Goal: Information Seeking & Learning: Compare options

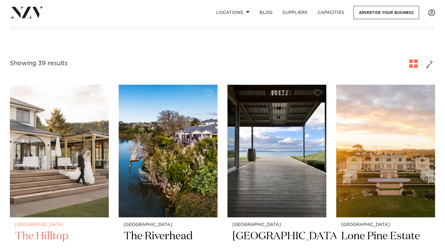
scroll to position [144, 0]
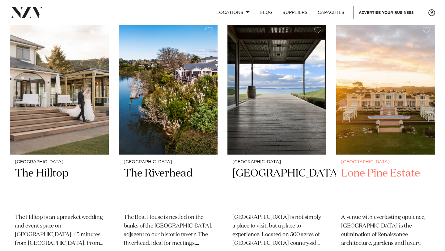
click at [396, 137] on img at bounding box center [385, 88] width 99 height 133
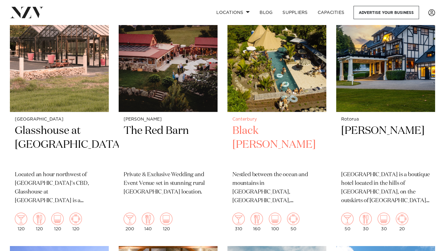
scroll to position [1252, 0]
click at [274, 122] on small "Canterbury" at bounding box center [276, 119] width 89 height 5
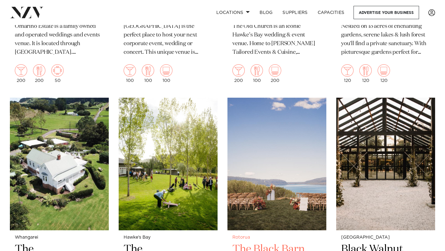
scroll to position [1986, 0]
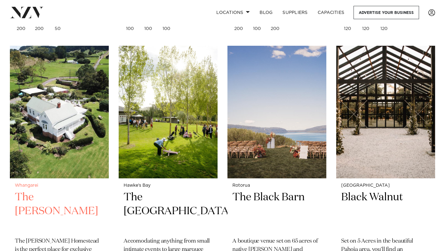
click at [60, 153] on img at bounding box center [59, 112] width 99 height 133
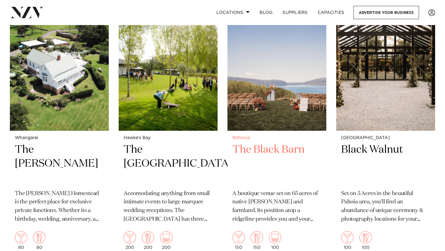
scroll to position [2033, 0]
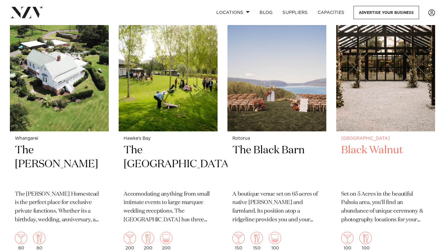
click at [387, 89] on img at bounding box center [385, 65] width 99 height 133
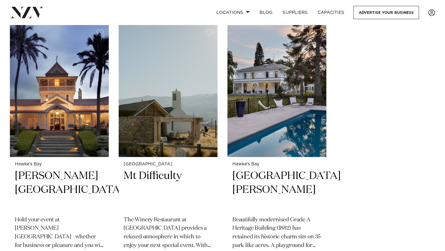
scroll to position [2541, 0]
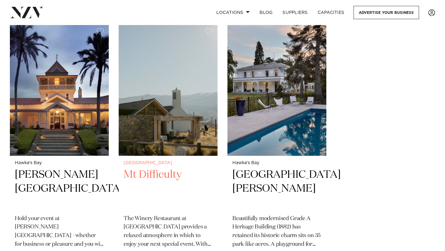
click at [174, 115] on img at bounding box center [168, 89] width 99 height 133
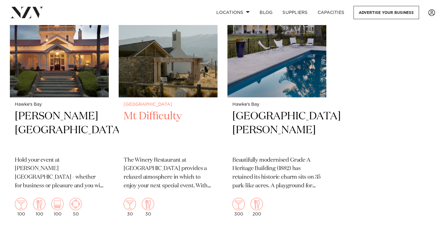
scroll to position [2604, 0]
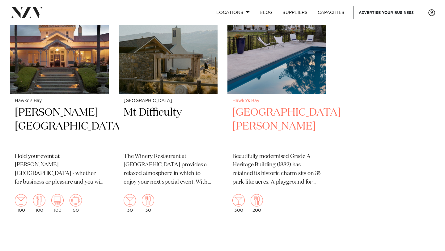
click at [261, 46] on img at bounding box center [276, 27] width 99 height 133
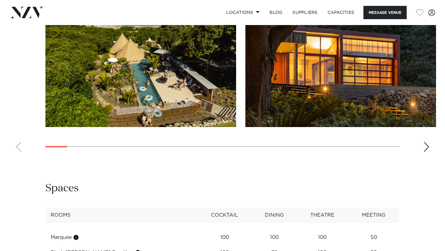
scroll to position [565, 0]
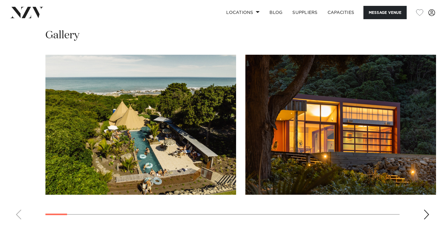
click at [430, 176] on swiper-container at bounding box center [222, 140] width 445 height 170
click at [425, 210] on div "Next slide" at bounding box center [426, 215] width 6 height 10
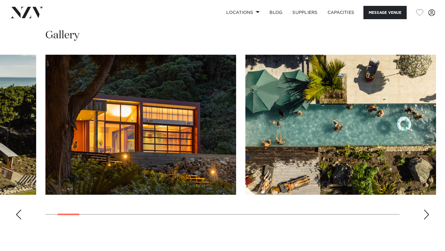
click at [425, 210] on div "Next slide" at bounding box center [426, 215] width 6 height 10
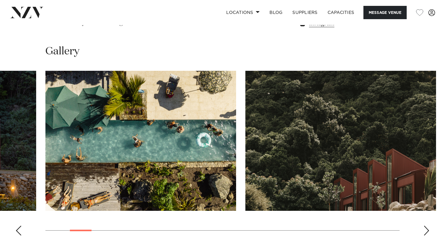
scroll to position [545, 0]
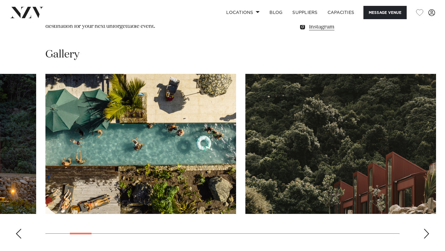
click at [426, 229] on div "Next slide" at bounding box center [426, 234] width 6 height 10
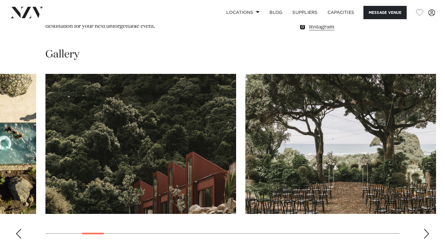
click at [426, 229] on div "Next slide" at bounding box center [426, 234] width 6 height 10
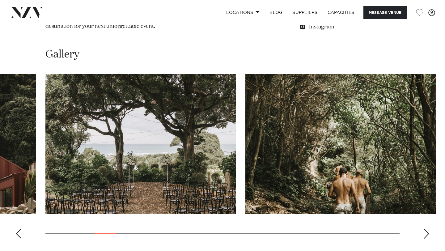
click at [423, 229] on div "Next slide" at bounding box center [426, 234] width 6 height 10
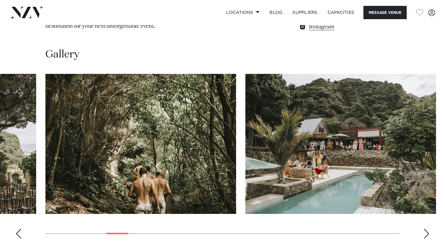
click at [423, 229] on div "Next slide" at bounding box center [426, 234] width 6 height 10
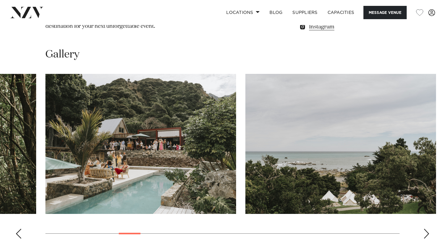
click at [426, 229] on div "Next slide" at bounding box center [426, 234] width 6 height 10
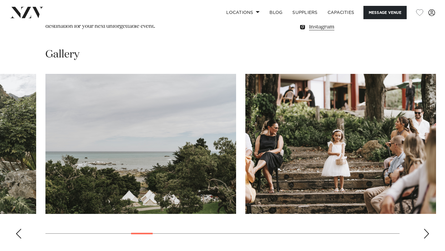
click at [426, 229] on div "Next slide" at bounding box center [426, 234] width 6 height 10
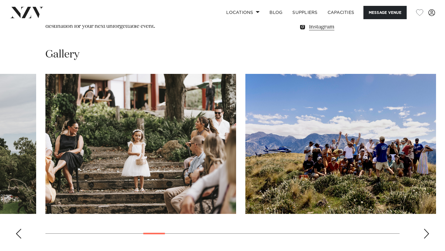
click at [426, 229] on div "Next slide" at bounding box center [426, 234] width 6 height 10
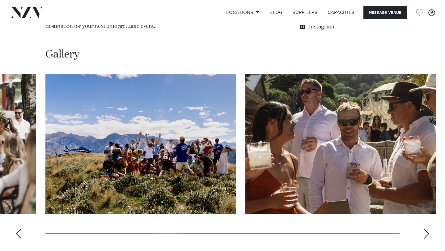
click at [426, 229] on div "Next slide" at bounding box center [426, 234] width 6 height 10
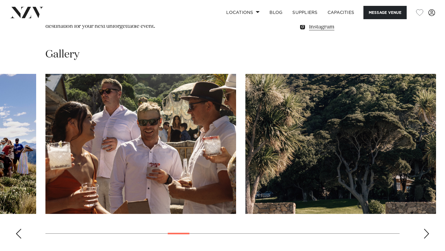
click at [426, 229] on div "Next slide" at bounding box center [426, 234] width 6 height 10
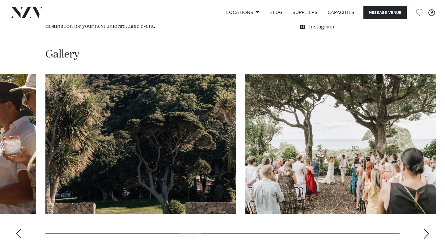
click at [426, 229] on div "Next slide" at bounding box center [426, 234] width 6 height 10
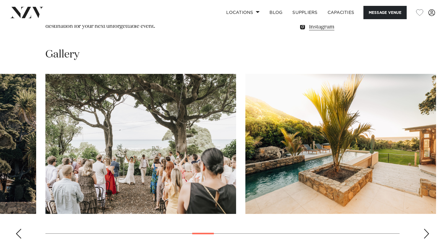
scroll to position [561, 0]
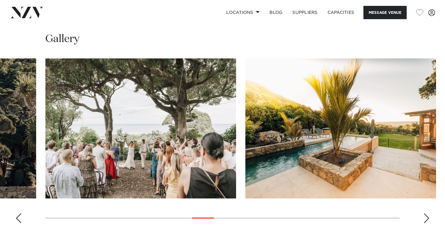
click at [430, 185] on swiper-container at bounding box center [222, 143] width 445 height 170
click at [426, 213] on div "Next slide" at bounding box center [426, 218] width 6 height 10
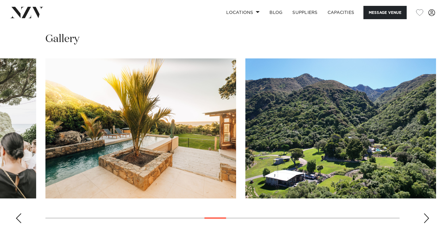
click at [426, 213] on div "Next slide" at bounding box center [426, 218] width 6 height 10
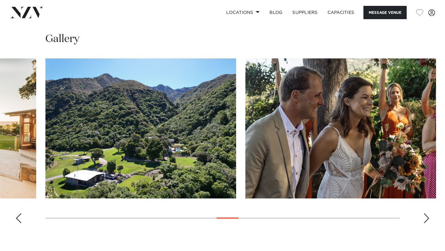
click at [426, 213] on div "Next slide" at bounding box center [426, 218] width 6 height 10
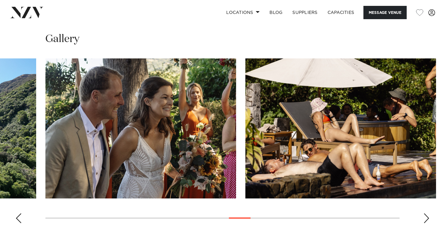
click at [426, 213] on div "Next slide" at bounding box center [426, 218] width 6 height 10
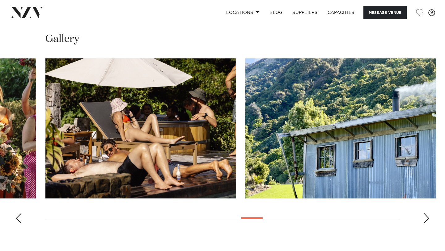
click at [426, 213] on div "Next slide" at bounding box center [426, 218] width 6 height 10
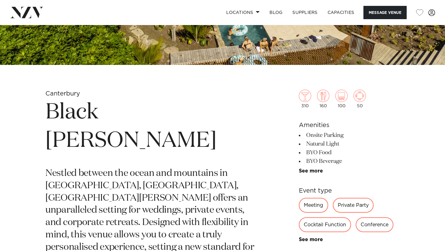
scroll to position [168, 0]
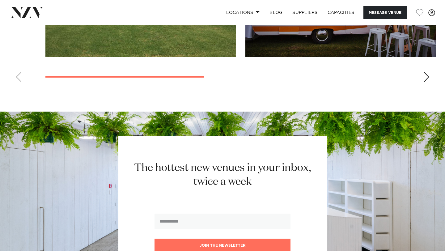
scroll to position [434, 0]
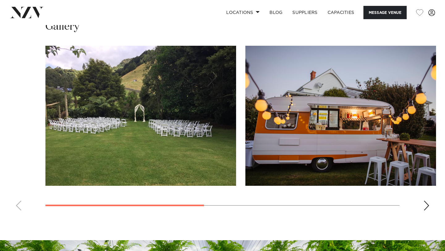
click at [426, 204] on div "Next slide" at bounding box center [426, 206] width 6 height 10
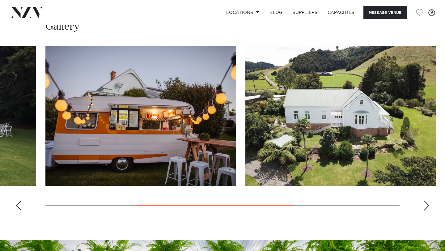
click at [426, 204] on div "Next slide" at bounding box center [426, 206] width 6 height 10
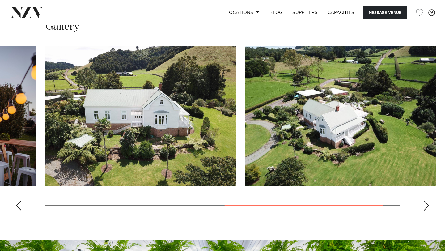
click at [426, 204] on div "Next slide" at bounding box center [426, 206] width 6 height 10
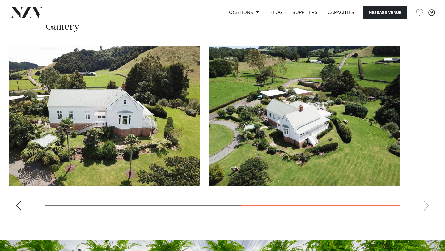
click at [426, 204] on swiper-container at bounding box center [222, 131] width 445 height 170
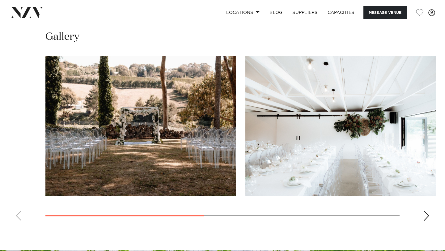
scroll to position [433, 0]
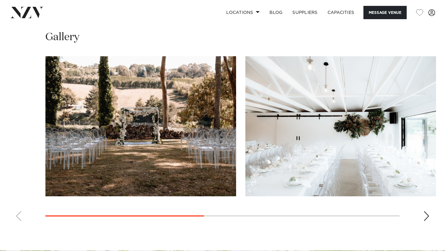
click at [424, 219] on div "Next slide" at bounding box center [426, 216] width 6 height 10
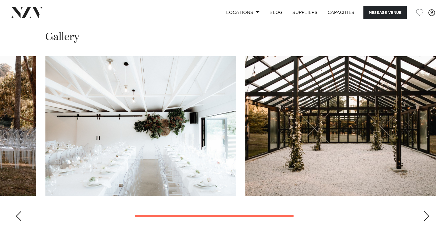
click at [424, 219] on div "Next slide" at bounding box center [426, 216] width 6 height 10
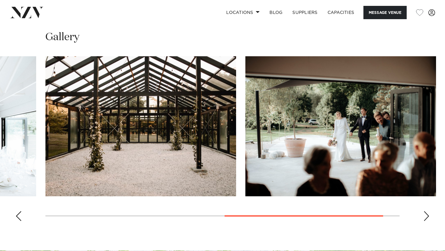
click at [424, 219] on div "Next slide" at bounding box center [426, 216] width 6 height 10
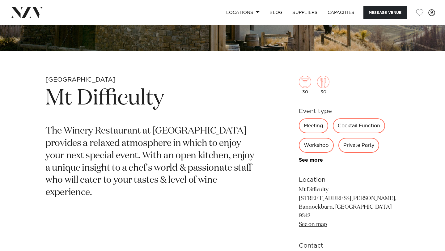
scroll to position [187, 0]
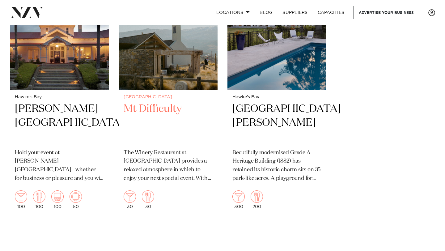
scroll to position [2606, 0]
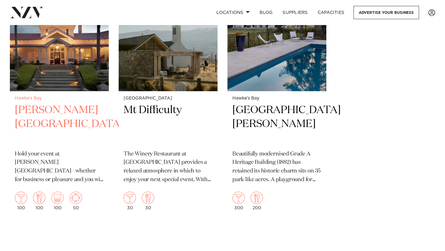
click at [77, 83] on img at bounding box center [59, 25] width 99 height 133
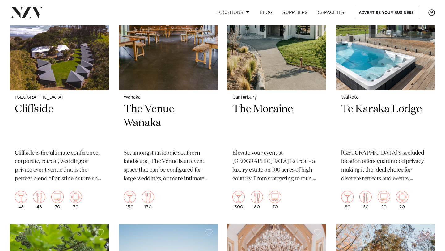
scroll to position [1366, 0]
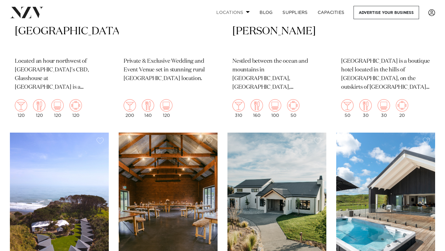
click at [242, 13] on link "Locations" at bounding box center [232, 12] width 43 height 13
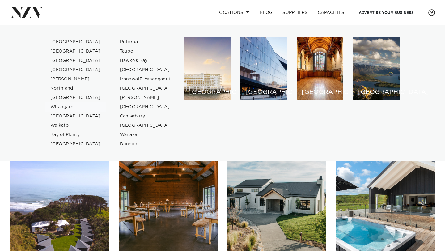
click at [69, 107] on link "Whangarei" at bounding box center [75, 106] width 60 height 9
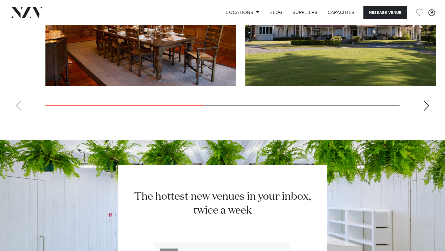
scroll to position [536, 0]
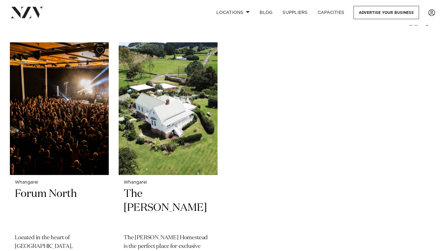
scroll to position [124, 0]
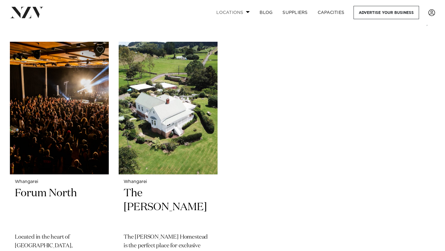
click at [235, 7] on link "Locations" at bounding box center [232, 12] width 43 height 13
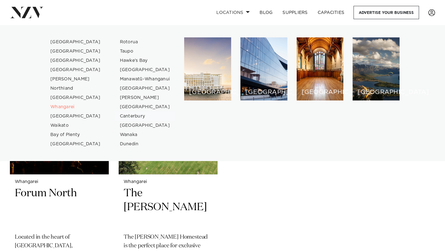
click at [127, 115] on link "Canterbury" at bounding box center [145, 116] width 60 height 9
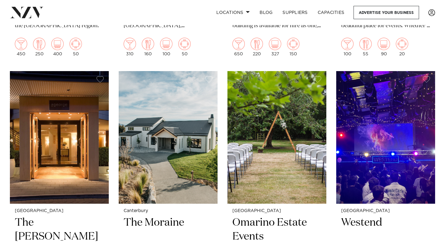
scroll to position [497, 0]
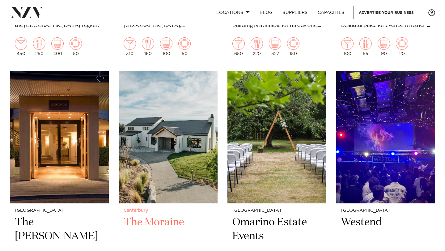
click at [176, 145] on img at bounding box center [168, 137] width 99 height 133
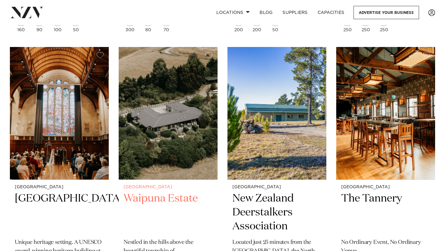
scroll to position [784, 0]
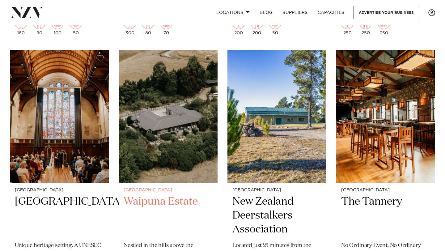
click at [177, 113] on img at bounding box center [168, 116] width 99 height 133
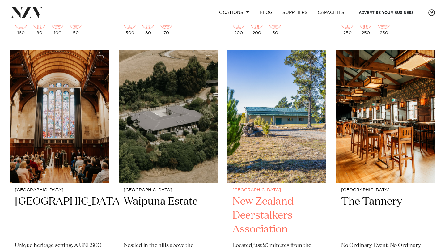
scroll to position [787, 0]
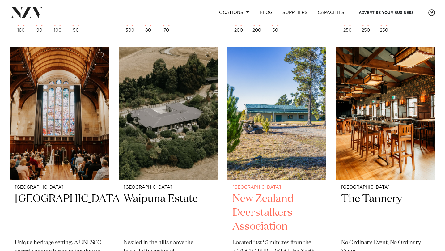
click at [277, 85] on img at bounding box center [276, 113] width 99 height 133
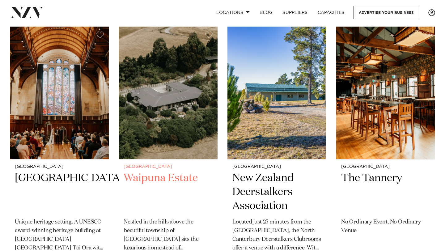
scroll to position [810, 0]
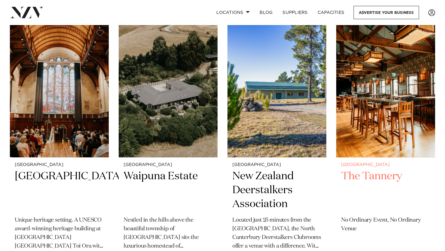
click at [385, 109] on img at bounding box center [385, 91] width 99 height 133
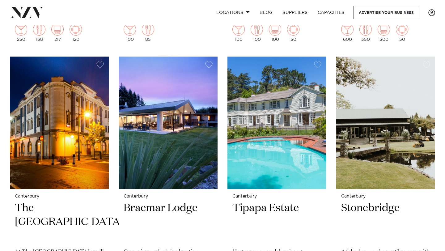
scroll to position [1044, 0]
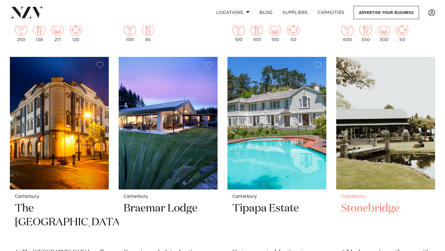
click at [376, 189] on div "Canterbury Stonebridge A ‘blank canvas’ versatile venue with flexible indoor an…" at bounding box center [385, 251] width 99 height 124
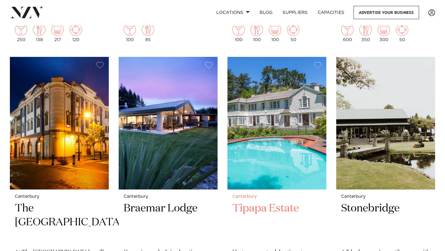
click at [308, 136] on img at bounding box center [276, 123] width 99 height 133
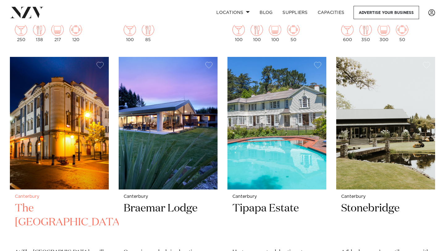
click at [51, 123] on img at bounding box center [59, 123] width 99 height 133
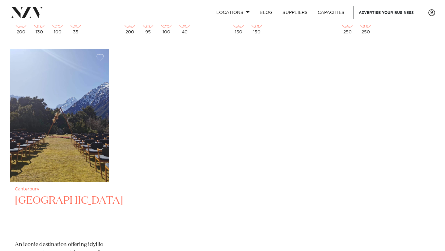
scroll to position [1319, 0]
click at [71, 193] on h2 "The Hermitage Hotel" at bounding box center [59, 214] width 89 height 42
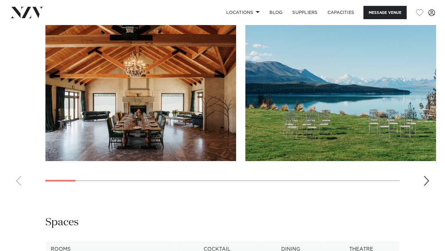
scroll to position [603, 0]
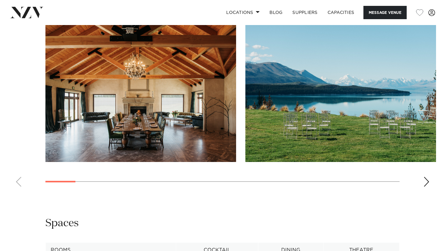
click at [427, 177] on div "Next slide" at bounding box center [426, 182] width 6 height 10
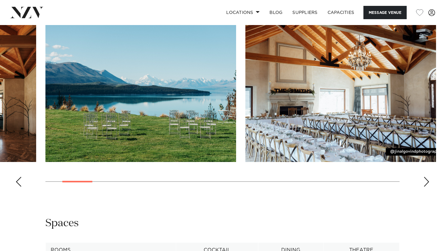
click at [427, 177] on div "Next slide" at bounding box center [426, 182] width 6 height 10
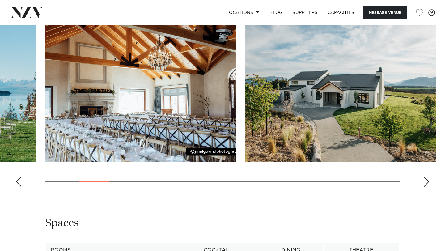
click at [420, 173] on swiper-container at bounding box center [222, 107] width 445 height 170
click at [425, 177] on div "Next slide" at bounding box center [426, 182] width 6 height 10
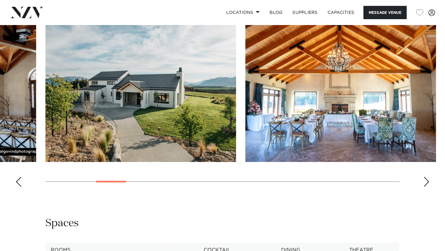
click at [425, 177] on div "Next slide" at bounding box center [426, 182] width 6 height 10
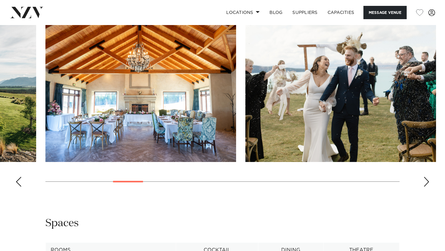
click at [428, 177] on div "Next slide" at bounding box center [426, 182] width 6 height 10
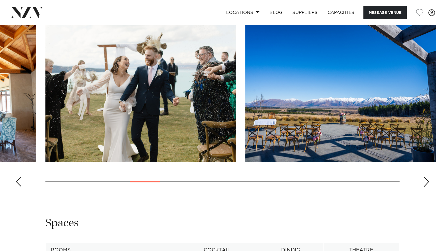
click at [428, 177] on div "Next slide" at bounding box center [426, 182] width 6 height 10
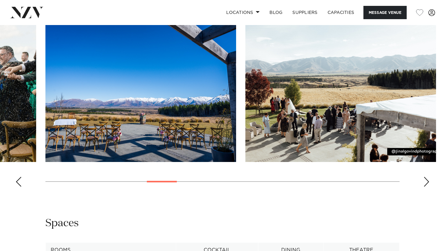
click at [428, 177] on div "Next slide" at bounding box center [426, 182] width 6 height 10
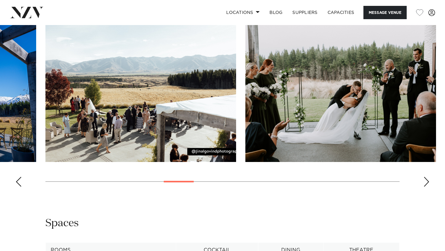
click at [428, 177] on div "Next slide" at bounding box center [426, 182] width 6 height 10
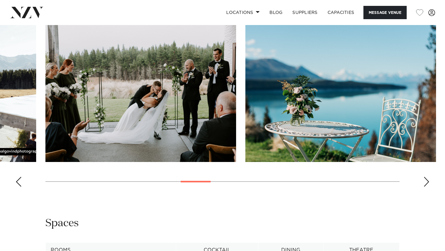
click at [428, 177] on div "Next slide" at bounding box center [426, 182] width 6 height 10
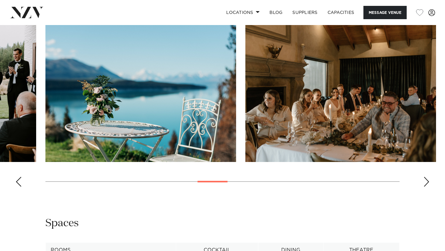
click at [428, 177] on div "Next slide" at bounding box center [426, 182] width 6 height 10
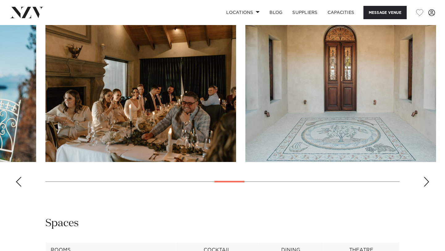
click at [428, 177] on div "Next slide" at bounding box center [426, 182] width 6 height 10
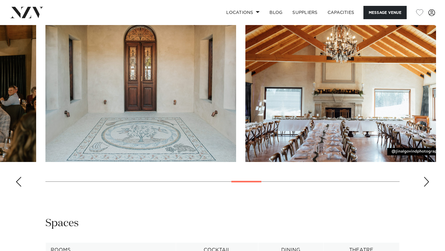
click at [428, 177] on div "Next slide" at bounding box center [426, 182] width 6 height 10
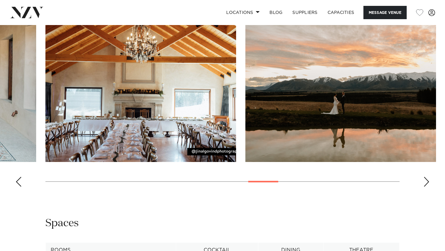
click at [12, 175] on swiper-container at bounding box center [222, 107] width 445 height 170
click at [15, 175] on swiper-container at bounding box center [222, 107] width 445 height 170
click at [17, 177] on div "Previous slide" at bounding box center [18, 182] width 6 height 10
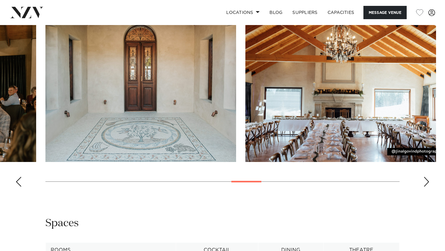
click at [426, 177] on div "Next slide" at bounding box center [426, 182] width 6 height 10
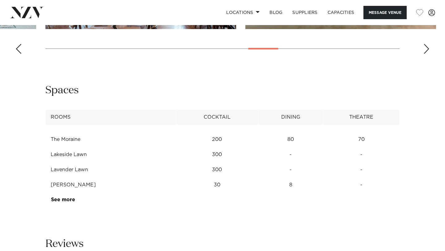
scroll to position [737, 0]
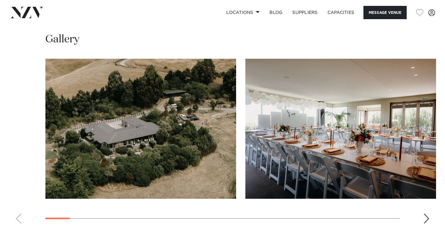
scroll to position [574, 0]
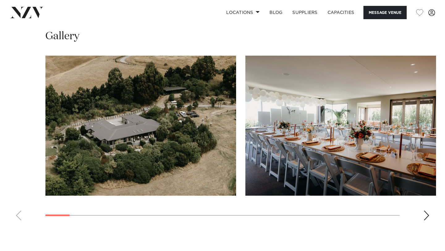
click at [427, 217] on div "Next slide" at bounding box center [426, 215] width 6 height 10
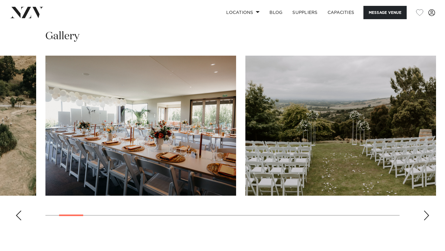
click at [427, 217] on div "Next slide" at bounding box center [426, 215] width 6 height 10
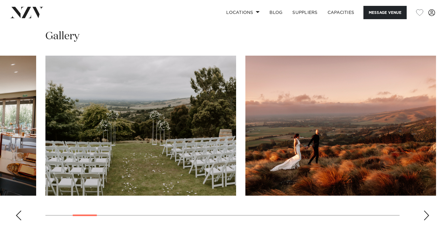
click at [427, 217] on div "Next slide" at bounding box center [426, 215] width 6 height 10
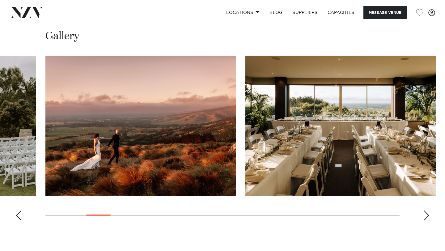
click at [427, 217] on div "Next slide" at bounding box center [426, 215] width 6 height 10
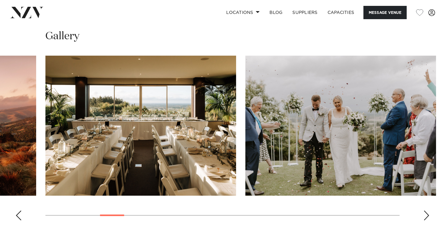
click at [427, 217] on div "Next slide" at bounding box center [426, 215] width 6 height 10
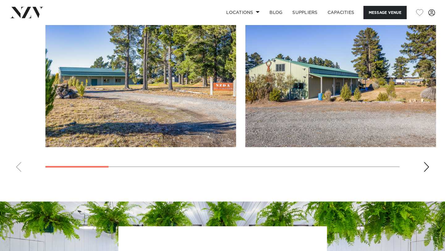
scroll to position [583, 0]
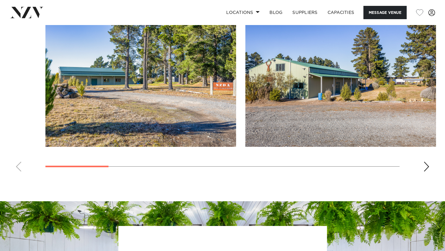
click at [422, 163] on swiper-container at bounding box center [222, 92] width 445 height 170
click at [427, 169] on div "Next slide" at bounding box center [426, 167] width 6 height 10
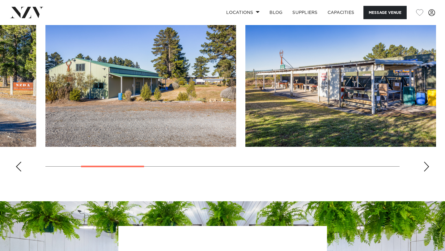
click at [427, 169] on div "Next slide" at bounding box center [426, 167] width 6 height 10
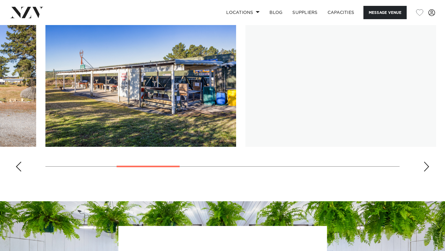
click at [427, 169] on div "Next slide" at bounding box center [426, 167] width 6 height 10
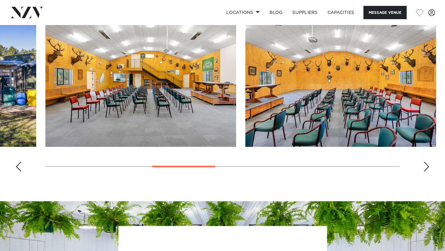
click at [427, 169] on div "Next slide" at bounding box center [426, 167] width 6 height 10
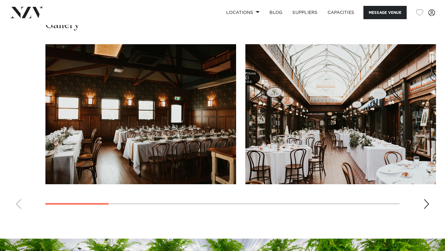
scroll to position [555, 0]
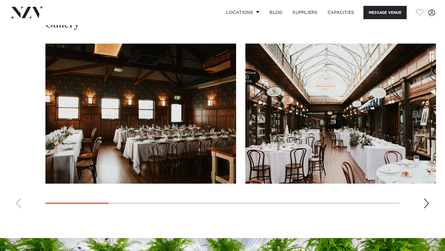
click at [423, 202] on swiper-container at bounding box center [222, 129] width 445 height 170
click at [426, 206] on div "Next slide" at bounding box center [426, 203] width 6 height 10
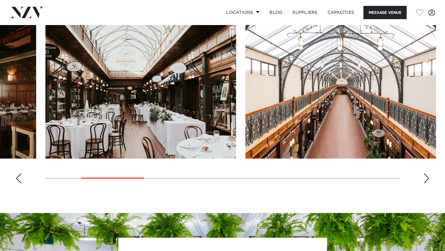
scroll to position [579, 0]
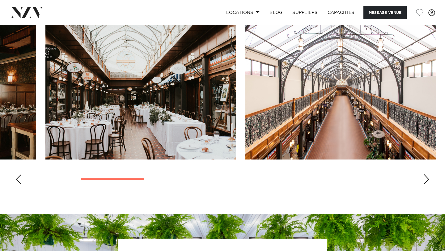
click at [422, 181] on swiper-container at bounding box center [222, 104] width 445 height 170
click at [426, 181] on div "Next slide" at bounding box center [426, 179] width 6 height 10
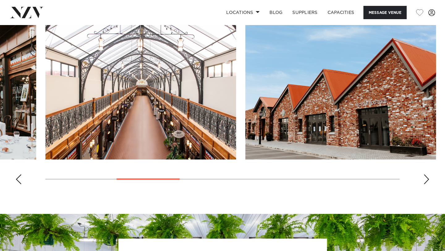
click at [426, 181] on div "Next slide" at bounding box center [426, 179] width 6 height 10
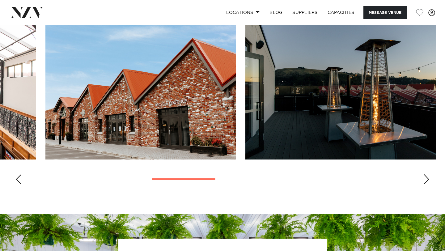
click at [426, 181] on div "Next slide" at bounding box center [426, 179] width 6 height 10
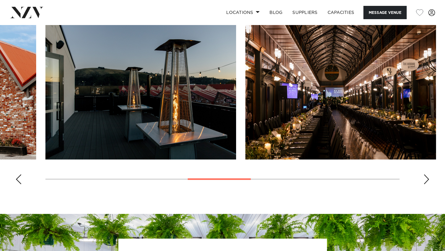
click at [426, 181] on div "Next slide" at bounding box center [426, 179] width 6 height 10
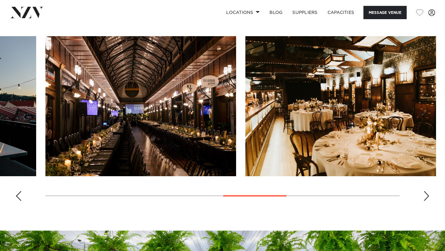
scroll to position [562, 0]
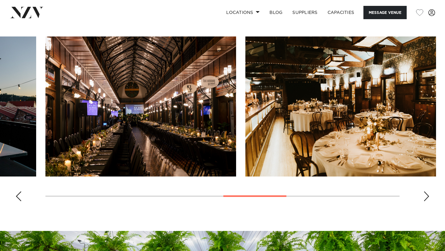
click at [425, 201] on div "Next slide" at bounding box center [426, 196] width 6 height 10
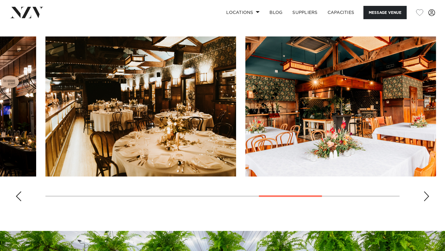
click at [425, 196] on div "Next slide" at bounding box center [426, 196] width 6 height 10
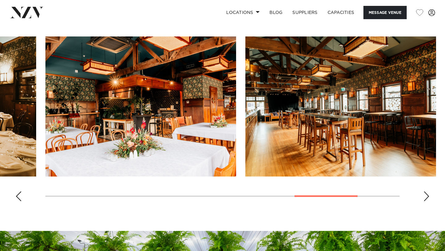
click at [425, 196] on div "Next slide" at bounding box center [426, 196] width 6 height 10
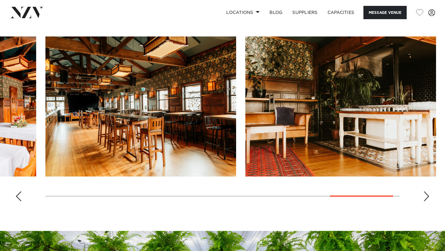
click at [425, 196] on div "Next slide" at bounding box center [426, 196] width 6 height 10
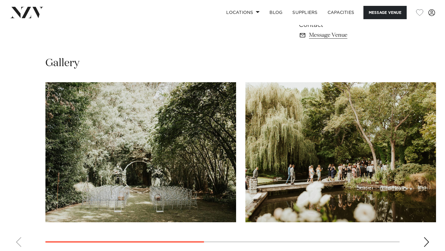
scroll to position [417, 0]
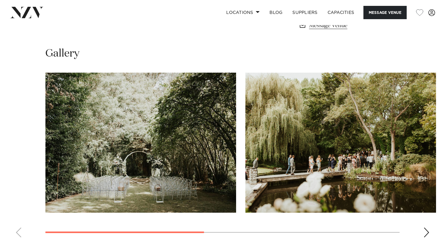
click at [425, 232] on div "Next slide" at bounding box center [426, 232] width 6 height 10
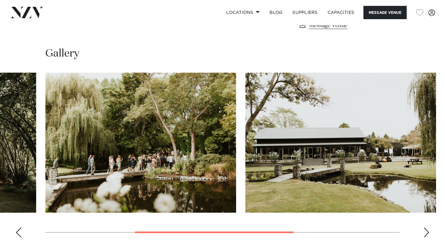
click at [426, 232] on div "Next slide" at bounding box center [426, 232] width 6 height 10
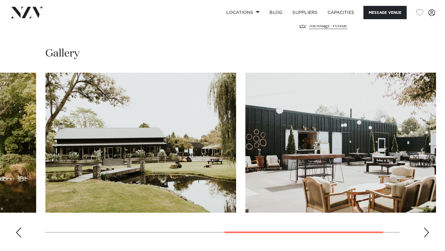
click at [426, 232] on div "Next slide" at bounding box center [426, 232] width 6 height 10
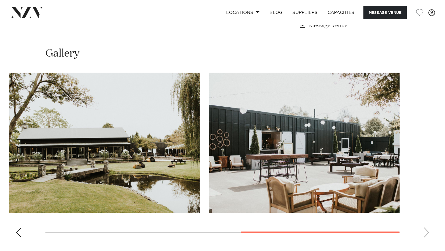
click at [426, 232] on swiper-container at bounding box center [222, 158] width 445 height 170
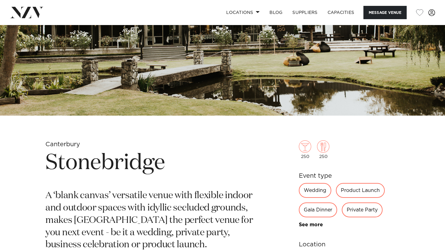
scroll to position [120, 0]
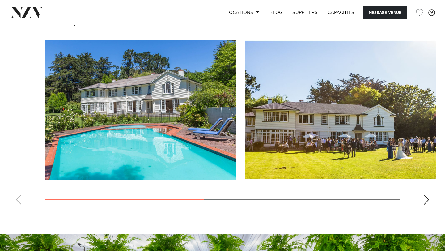
scroll to position [421, 0]
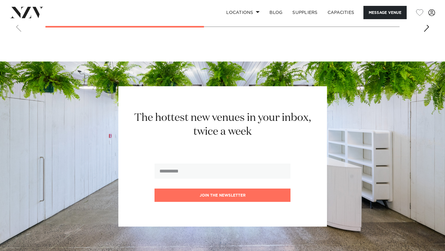
scroll to position [528, 0]
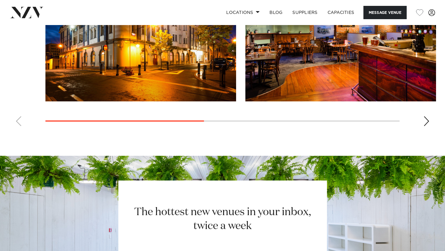
click at [426, 124] on div "Next slide" at bounding box center [426, 121] width 6 height 10
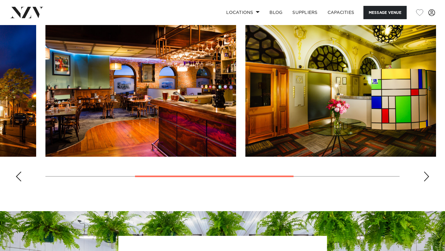
scroll to position [471, 0]
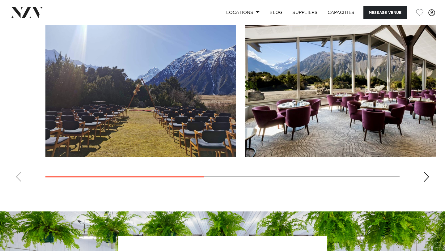
scroll to position [469, 0]
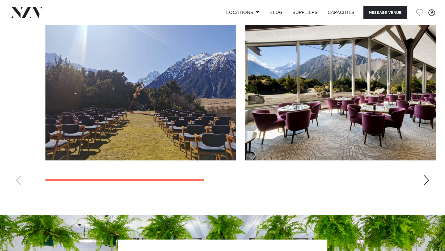
click at [427, 185] on div "Next slide" at bounding box center [426, 180] width 6 height 10
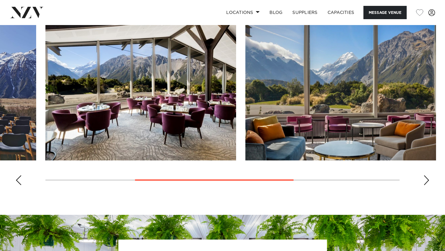
click at [427, 185] on div "Next slide" at bounding box center [426, 180] width 6 height 10
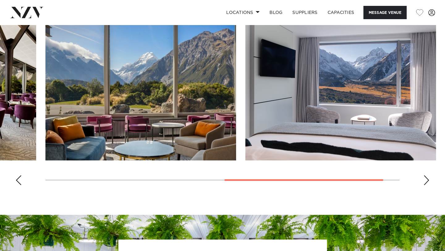
click at [427, 185] on div "Next slide" at bounding box center [426, 180] width 6 height 10
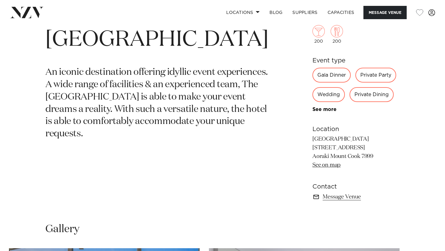
scroll to position [0, 0]
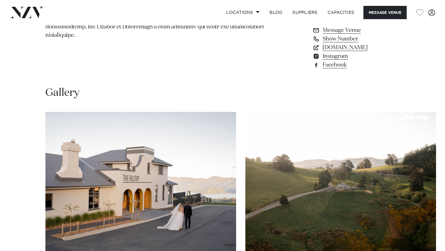
scroll to position [591, 0]
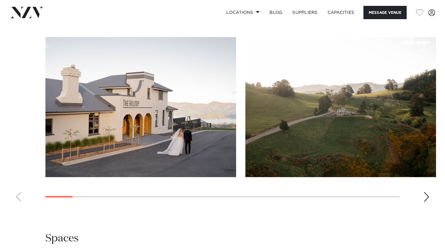
click at [423, 184] on swiper-container at bounding box center [222, 122] width 445 height 170
click at [426, 192] on div "Next slide" at bounding box center [426, 197] width 6 height 10
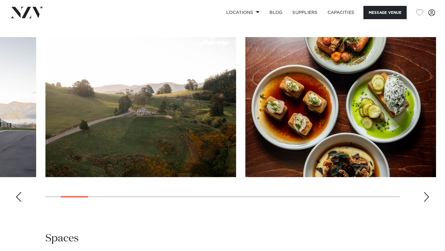
click at [426, 192] on div "Next slide" at bounding box center [426, 197] width 6 height 10
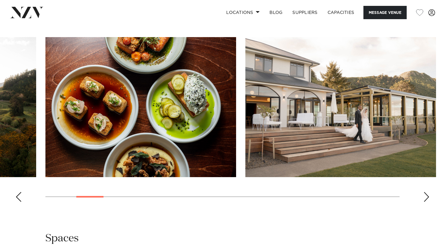
click at [426, 192] on div "Next slide" at bounding box center [426, 197] width 6 height 10
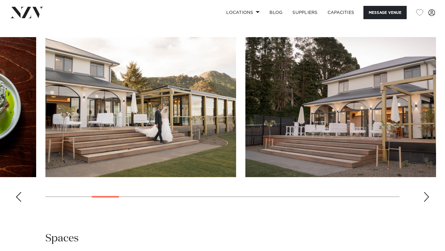
click at [426, 192] on div "Next slide" at bounding box center [426, 197] width 6 height 10
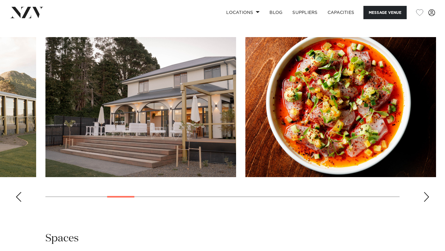
click at [426, 192] on div "Next slide" at bounding box center [426, 197] width 6 height 10
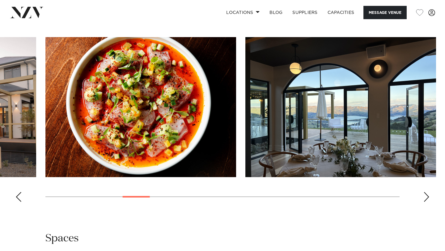
click at [426, 192] on div "Next slide" at bounding box center [426, 197] width 6 height 10
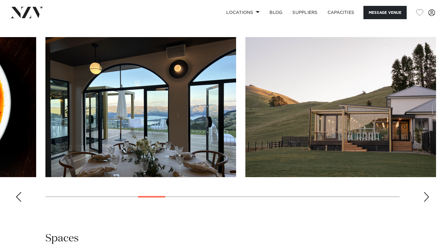
click at [426, 192] on div "Next slide" at bounding box center [426, 197] width 6 height 10
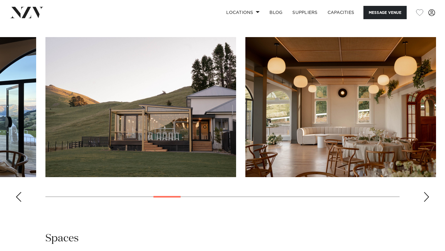
click at [426, 192] on div "Next slide" at bounding box center [426, 197] width 6 height 10
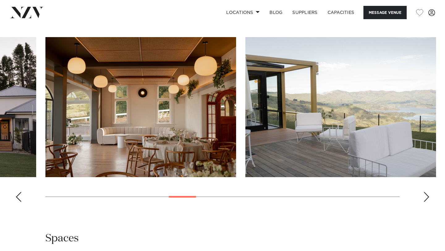
click at [426, 192] on div "Next slide" at bounding box center [426, 197] width 6 height 10
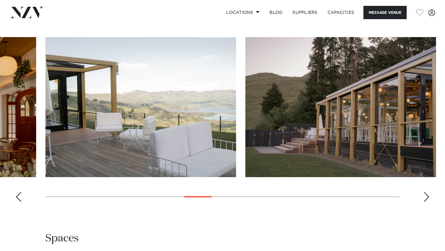
click at [426, 192] on div "Next slide" at bounding box center [426, 197] width 6 height 10
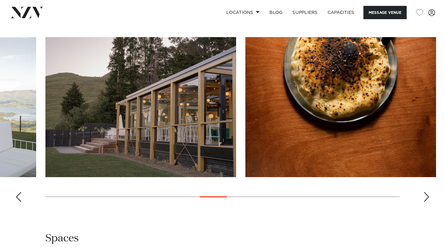
click at [426, 192] on div "Next slide" at bounding box center [426, 197] width 6 height 10
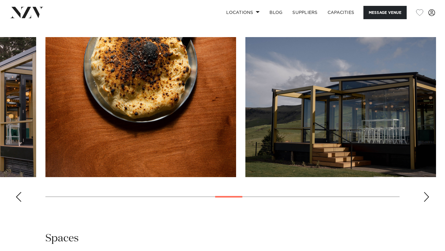
click at [426, 192] on div "Next slide" at bounding box center [426, 197] width 6 height 10
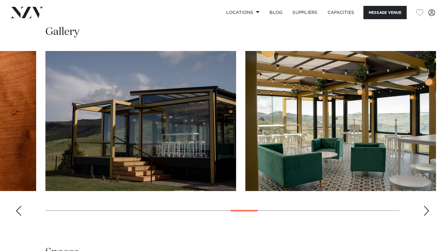
scroll to position [575, 0]
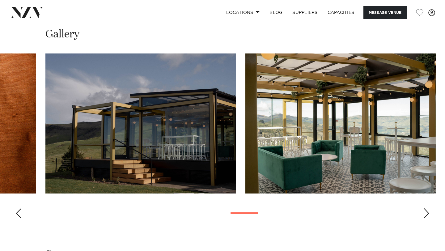
click at [427, 208] on div "Next slide" at bounding box center [426, 213] width 6 height 10
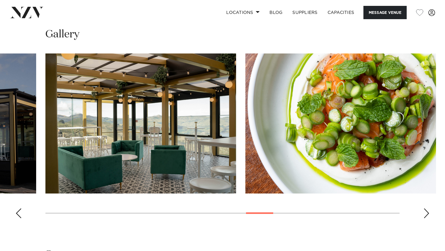
click at [427, 208] on div "Next slide" at bounding box center [426, 213] width 6 height 10
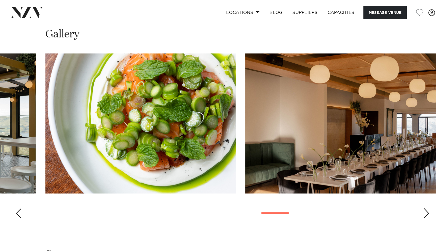
click at [427, 208] on div "Next slide" at bounding box center [426, 213] width 6 height 10
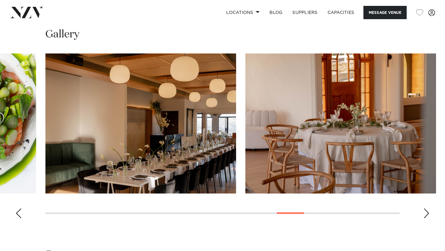
click at [427, 208] on div "Next slide" at bounding box center [426, 213] width 6 height 10
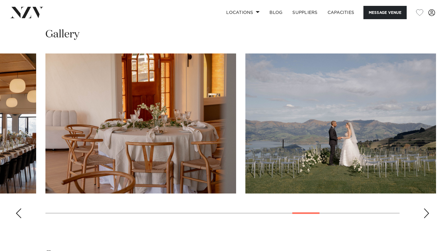
click at [427, 208] on div "Next slide" at bounding box center [426, 213] width 6 height 10
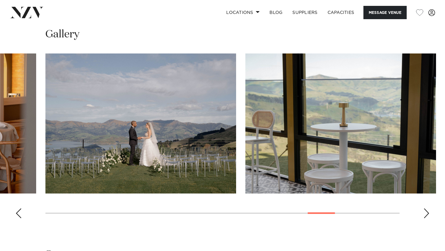
click at [427, 208] on div "Next slide" at bounding box center [426, 213] width 6 height 10
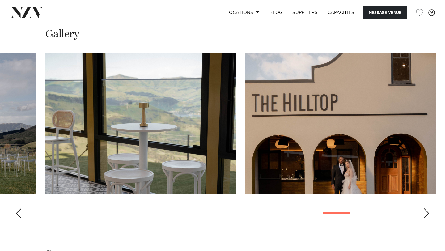
click at [427, 208] on div "Next slide" at bounding box center [426, 213] width 6 height 10
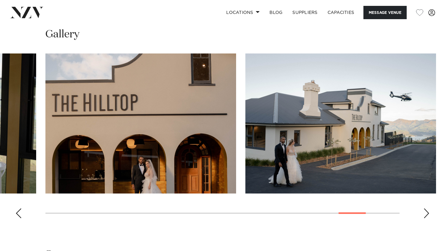
click at [427, 208] on div "Next slide" at bounding box center [426, 213] width 6 height 10
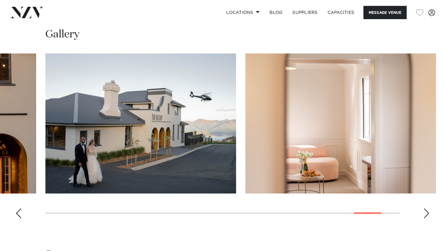
click at [427, 208] on div "Next slide" at bounding box center [426, 213] width 6 height 10
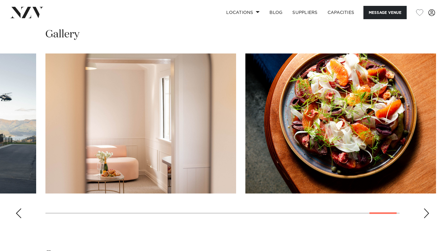
click at [427, 208] on div "Next slide" at bounding box center [426, 213] width 6 height 10
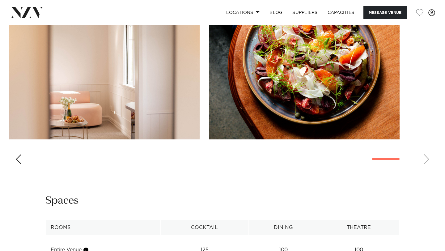
scroll to position [636, 0]
